Goal: Check status: Check status

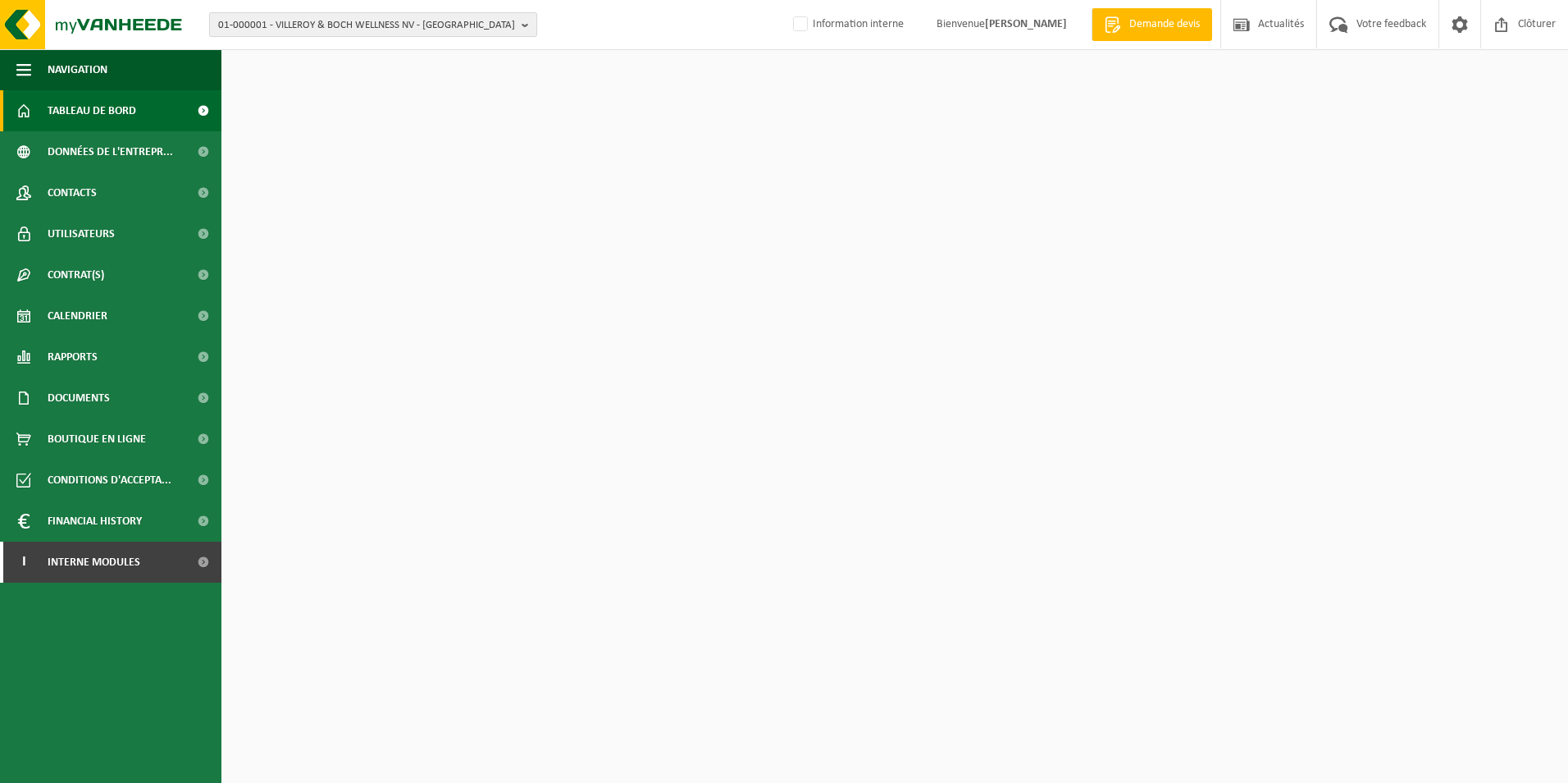
click at [399, 21] on span "01-000001 - VILLEROY & BOCH WELLNESS NV - ROESELARE" at bounding box center [367, 25] width 297 height 25
type input "C"
click at [434, 46] on input "text" at bounding box center [372, 51] width 320 height 20
paste input "10-931738"
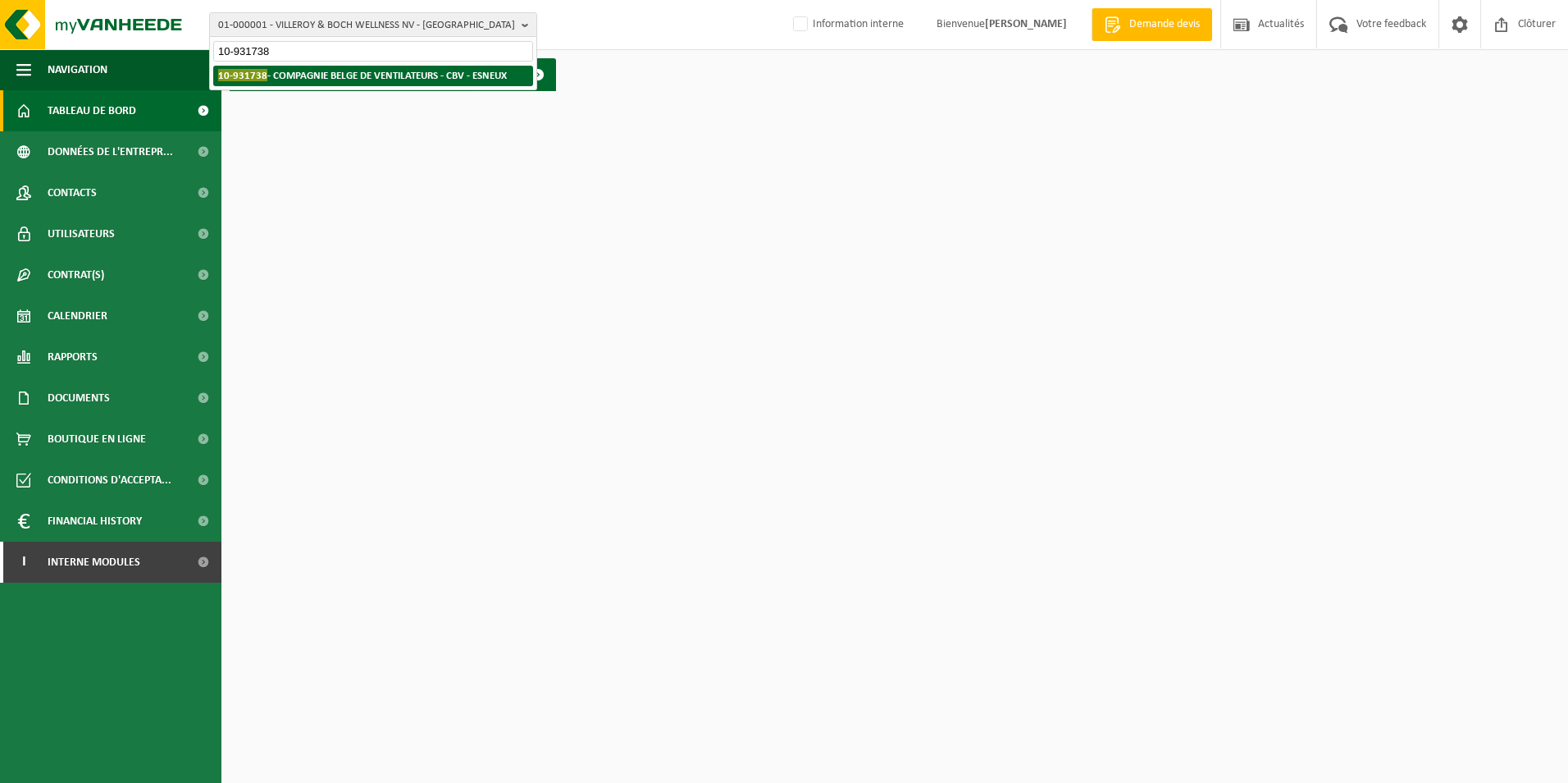
type input "10-931738"
click at [432, 70] on strong "10-931738 - COMPAGNIE BELGE DE VENTILATEURS - CBV - ESNEUX" at bounding box center [362, 75] width 289 height 12
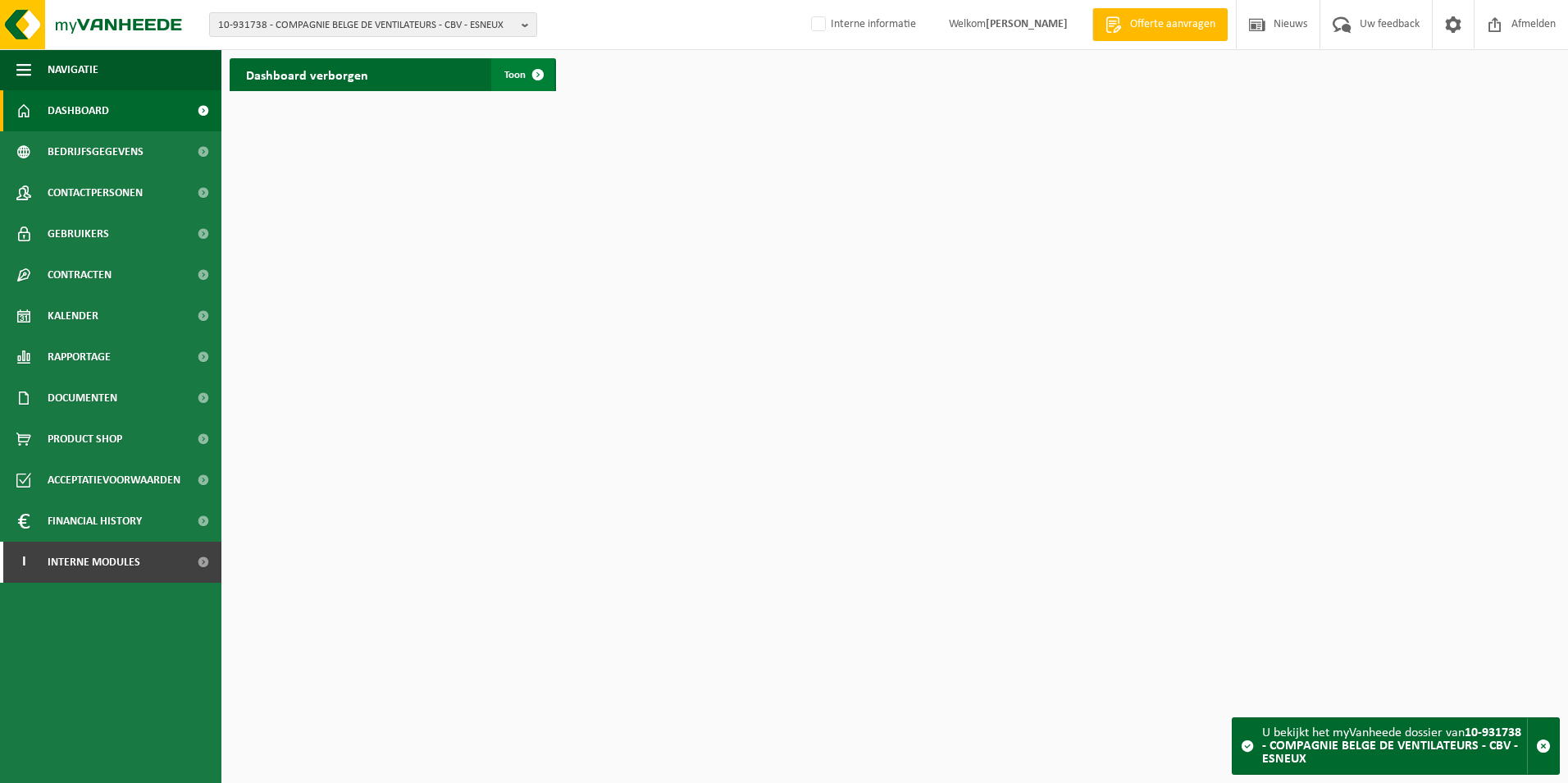
click at [501, 73] on link "Toon" at bounding box center [523, 75] width 63 height 33
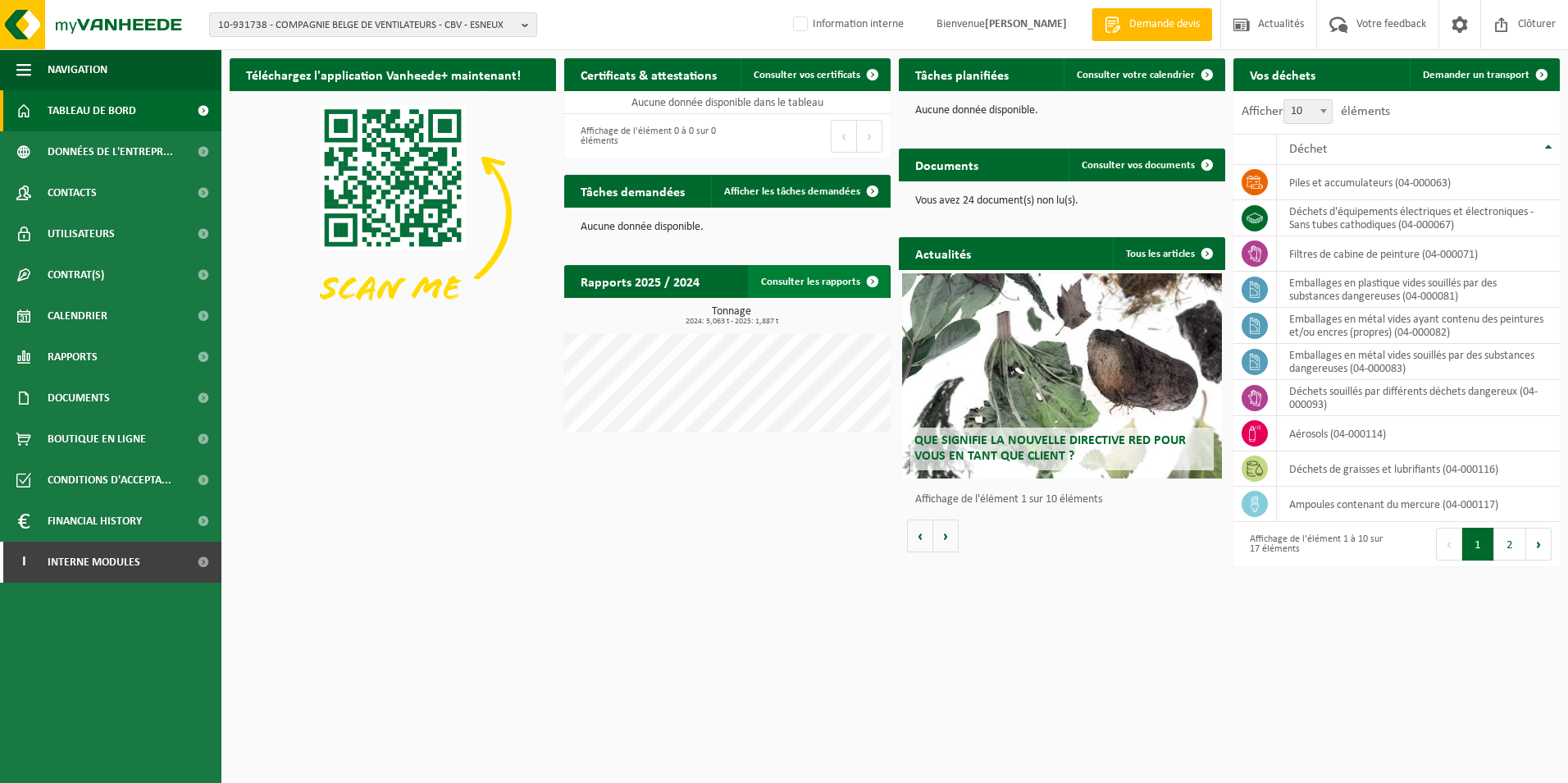
click at [815, 289] on link "Consulter les rapports" at bounding box center [818, 281] width 141 height 33
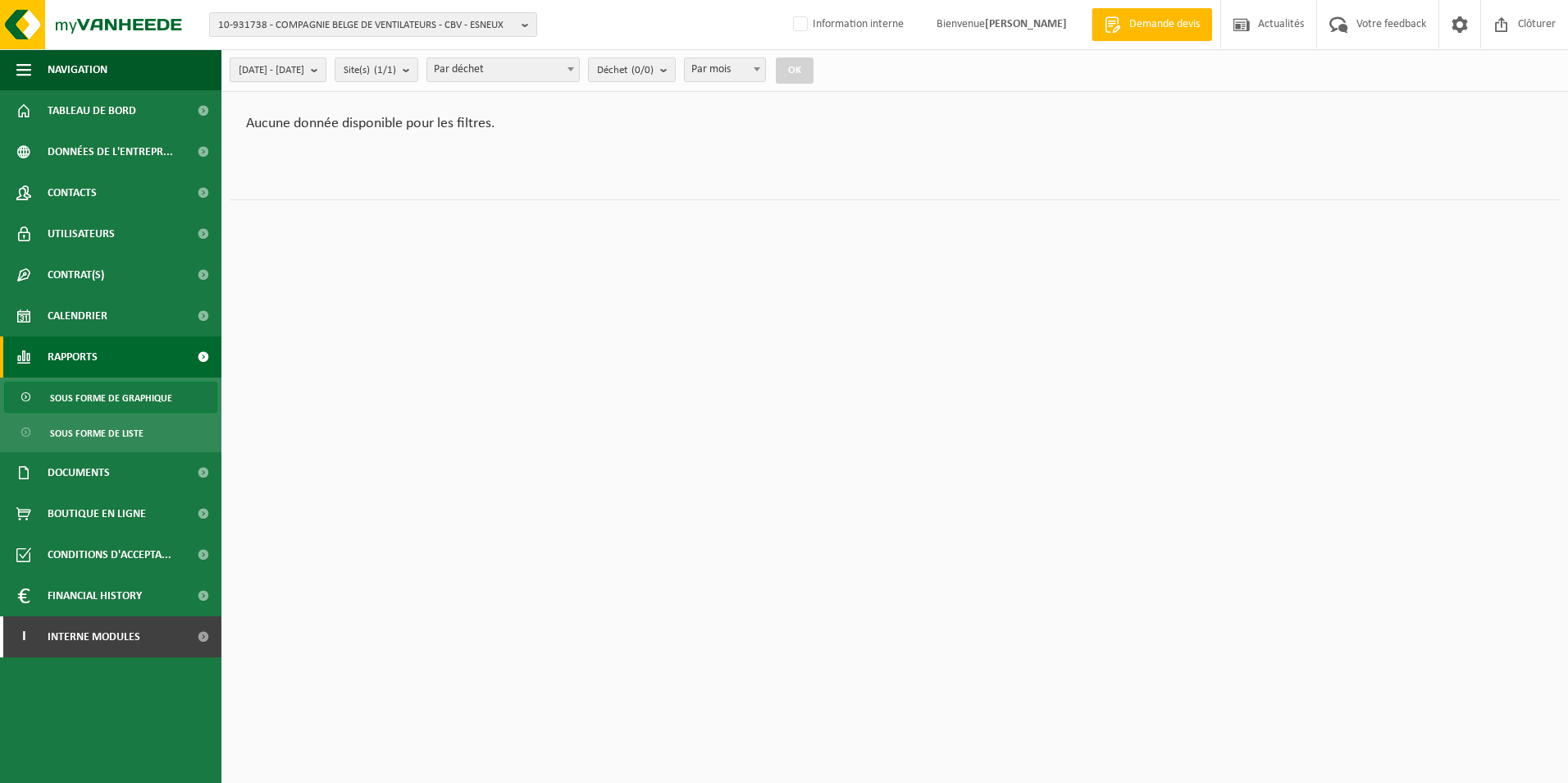
click at [326, 68] on button "[DATE] - [DATE]" at bounding box center [277, 69] width 97 height 25
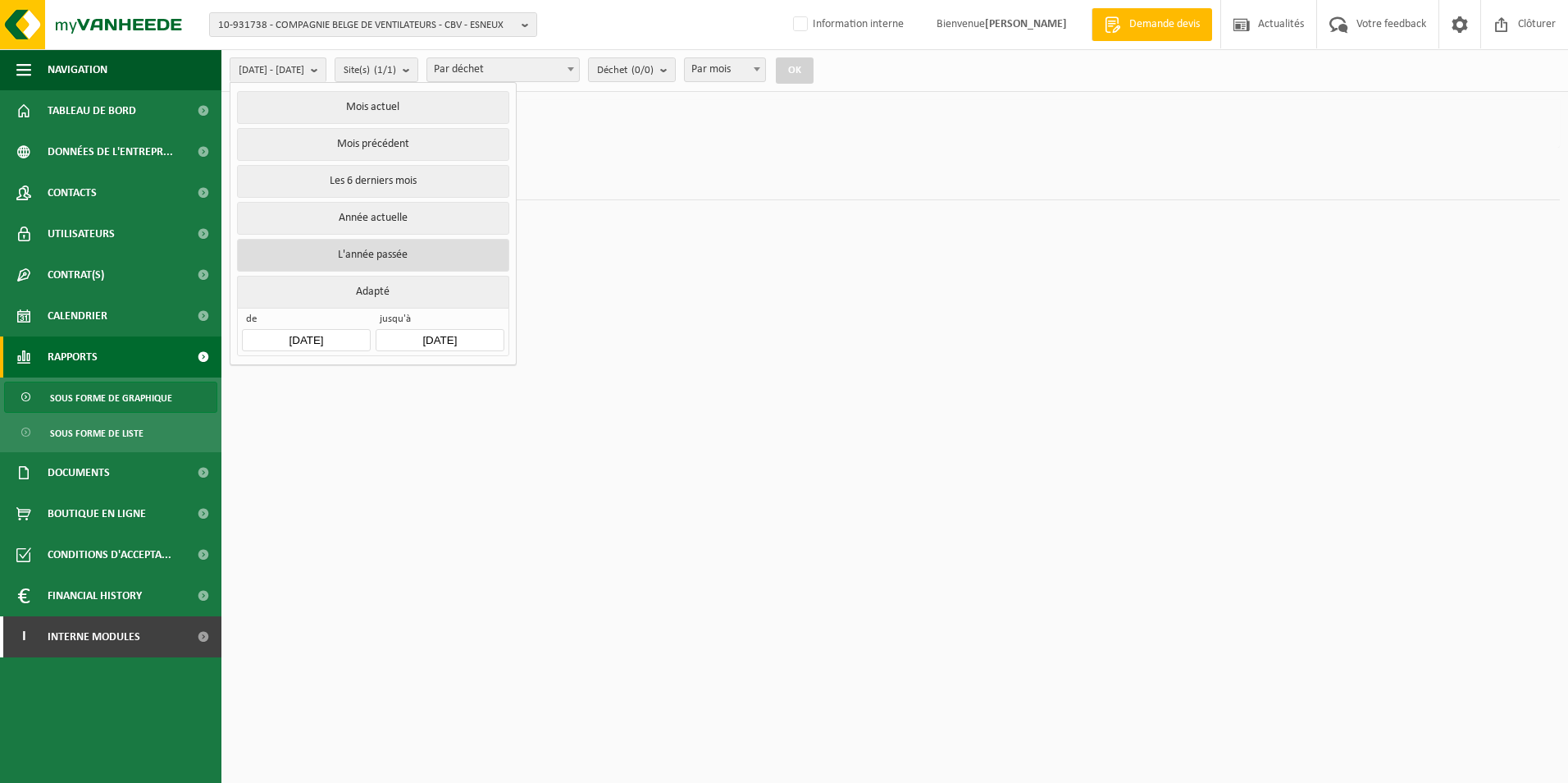
click at [374, 250] on button "L'année passée" at bounding box center [372, 255] width 271 height 33
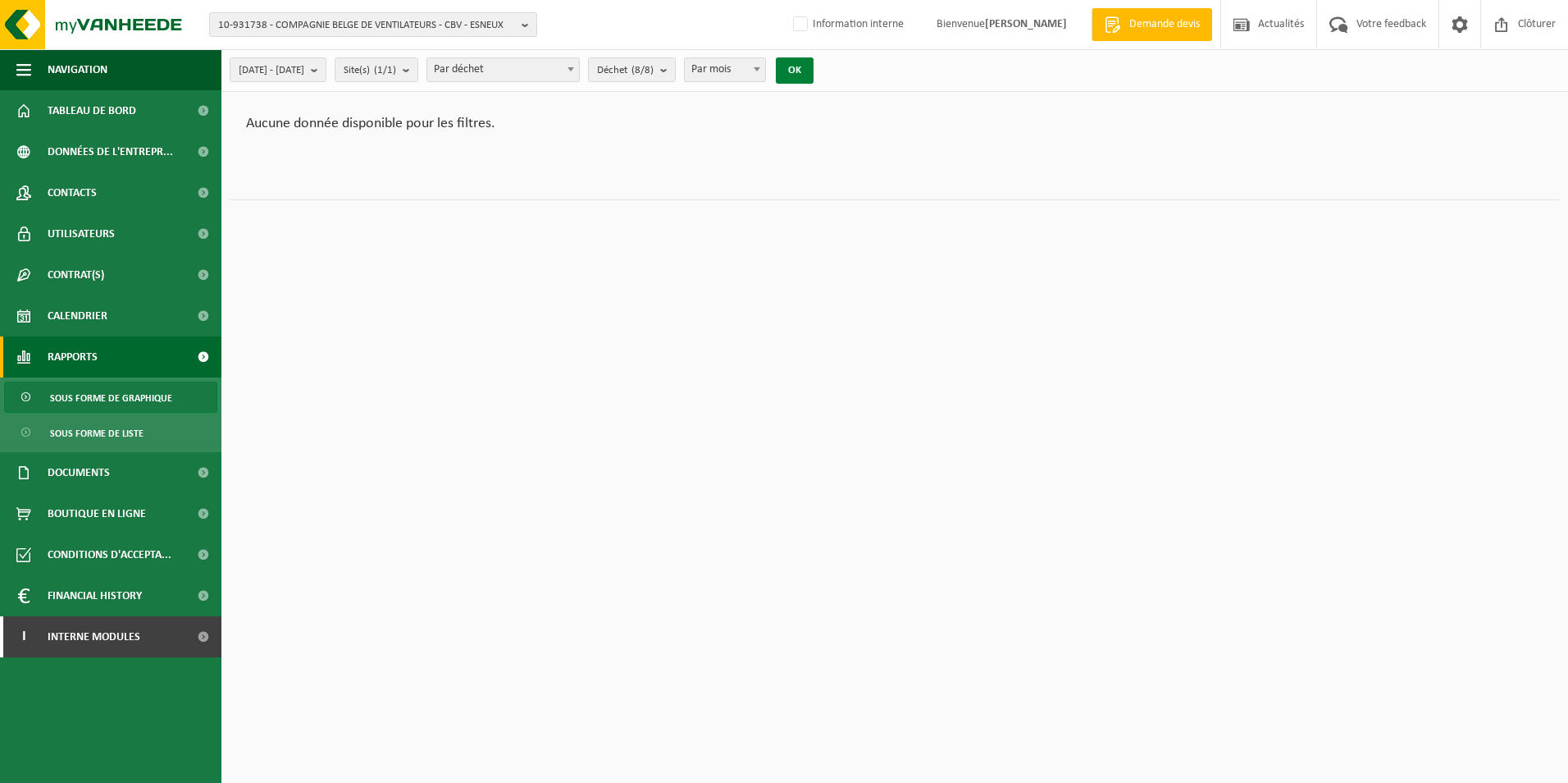
click at [813, 66] on button "OK" at bounding box center [794, 70] width 38 height 26
